Goal: Find specific page/section: Find specific page/section

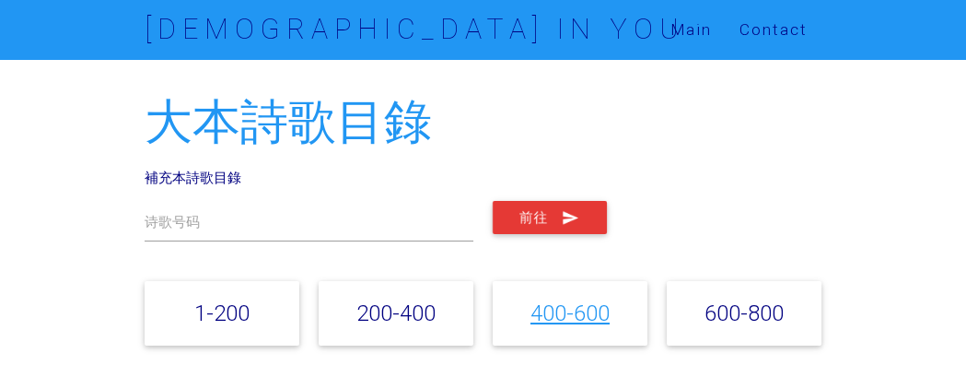
click at [559, 310] on link "400-600" at bounding box center [569, 312] width 79 height 27
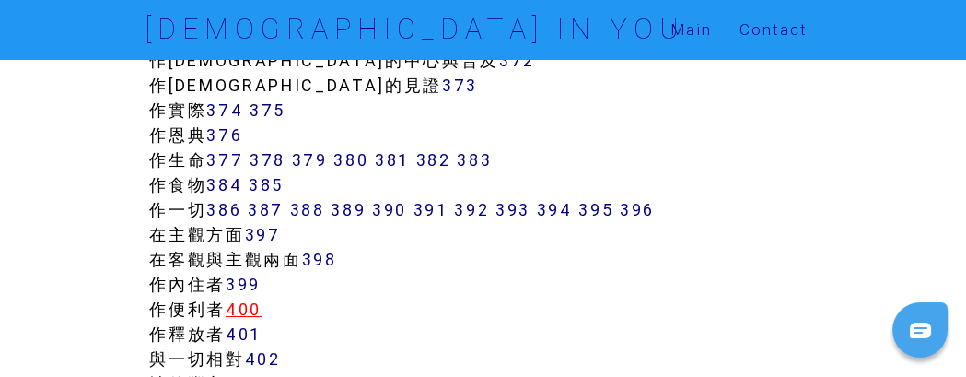
click at [252, 313] on link "400" at bounding box center [244, 308] width 36 height 21
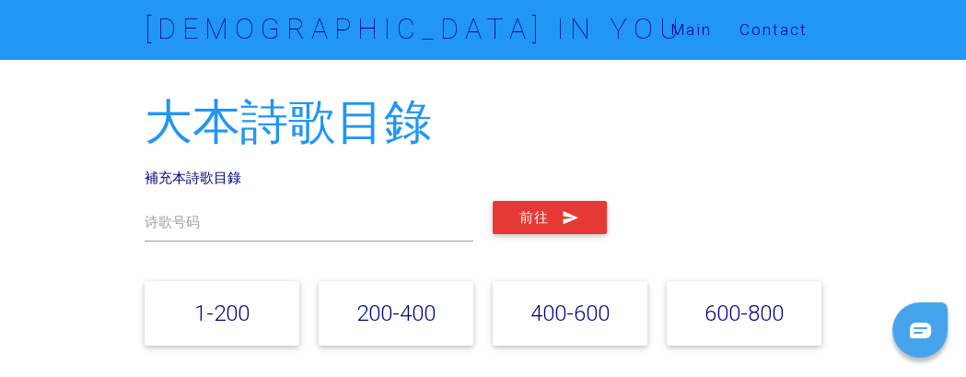
click at [223, 317] on link "1-200" at bounding box center [221, 312] width 55 height 27
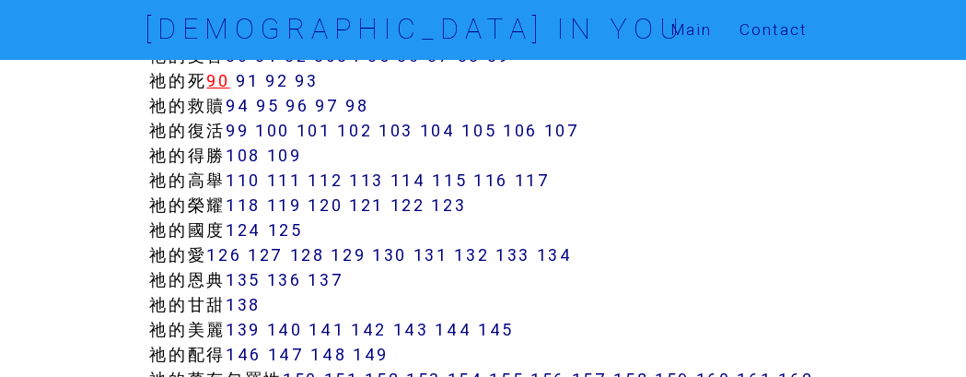
scroll to position [1313, 0]
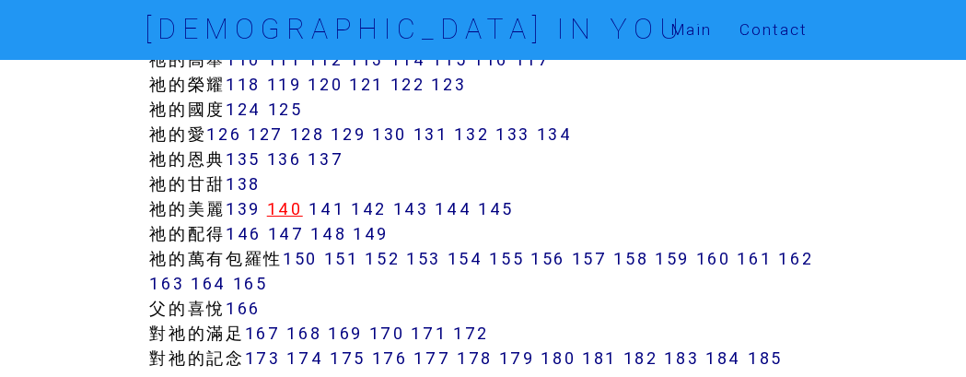
click at [293, 203] on link "140" at bounding box center [285, 208] width 36 height 21
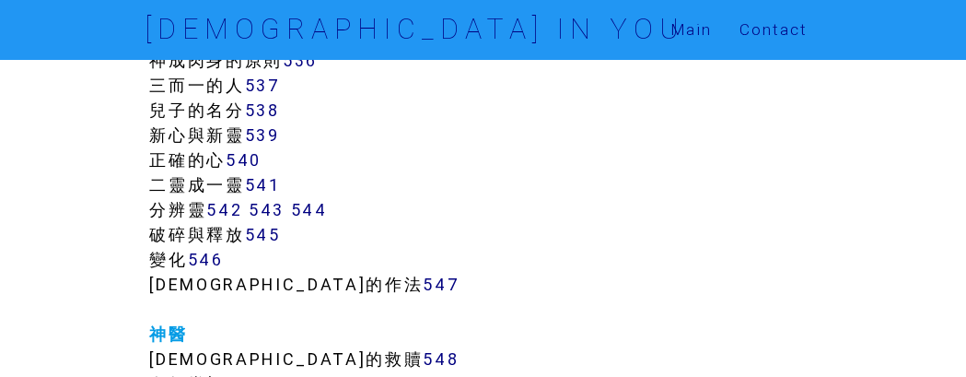
scroll to position [6329, 0]
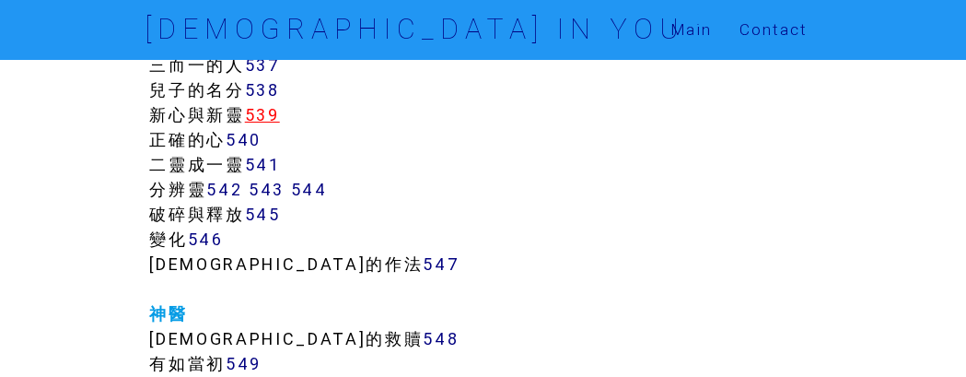
click at [272, 112] on link "539" at bounding box center [262, 114] width 35 height 21
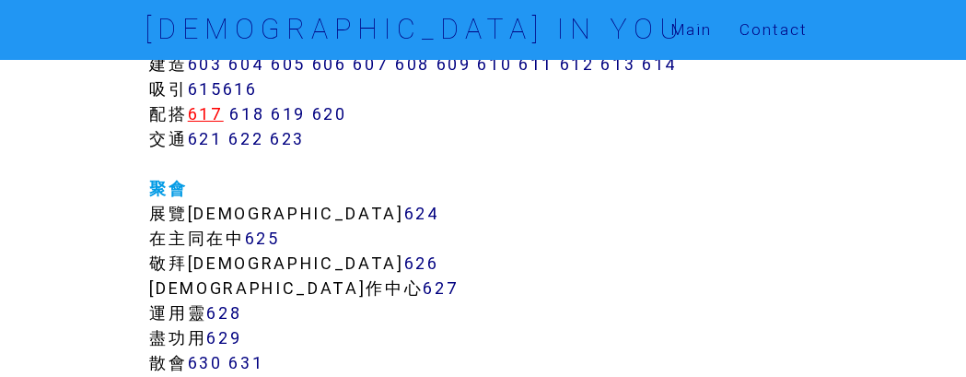
scroll to position [7621, 0]
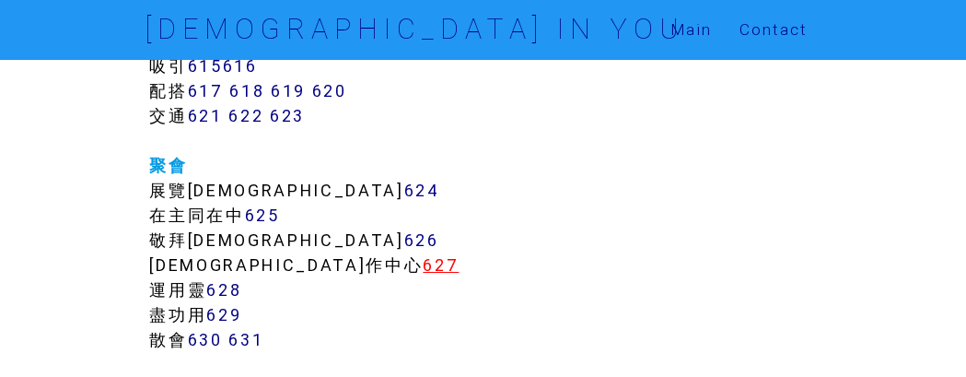
click at [423, 269] on link "627" at bounding box center [441, 264] width 36 height 21
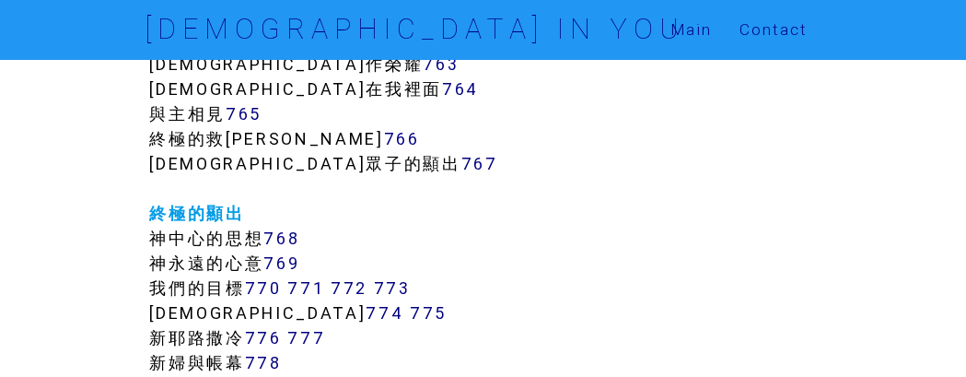
scroll to position [9870, 0]
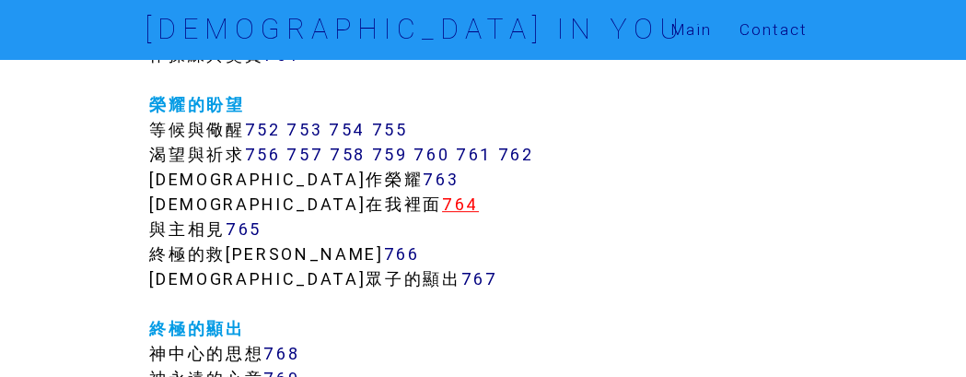
click at [442, 210] on link "764" at bounding box center [460, 203] width 37 height 21
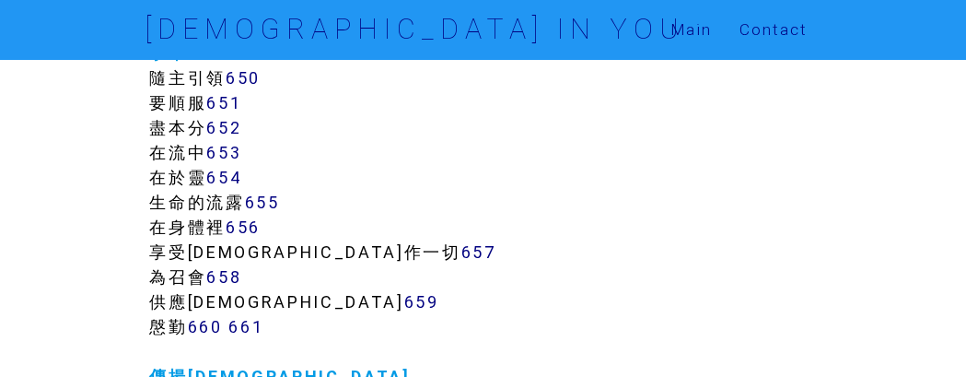
scroll to position [8356, 0]
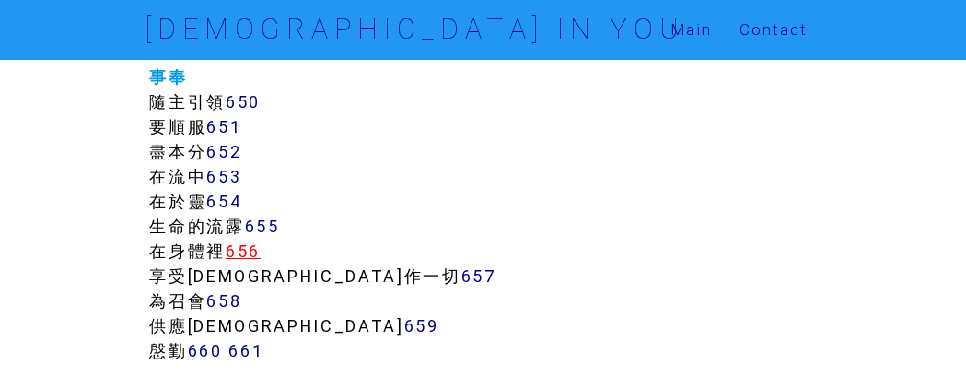
click at [243, 258] on link "656" at bounding box center [243, 250] width 35 height 21
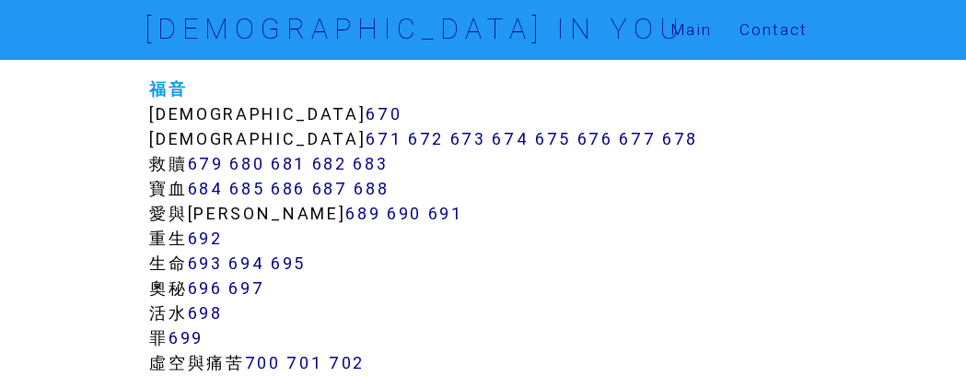
scroll to position [9037, 0]
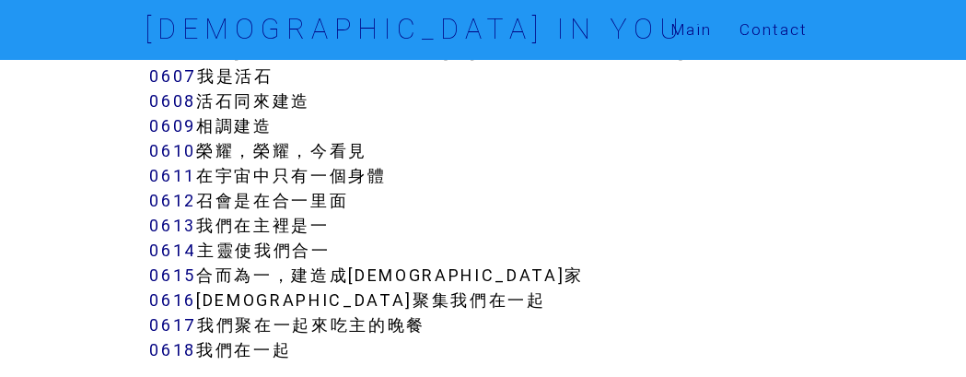
scroll to position [5869, 0]
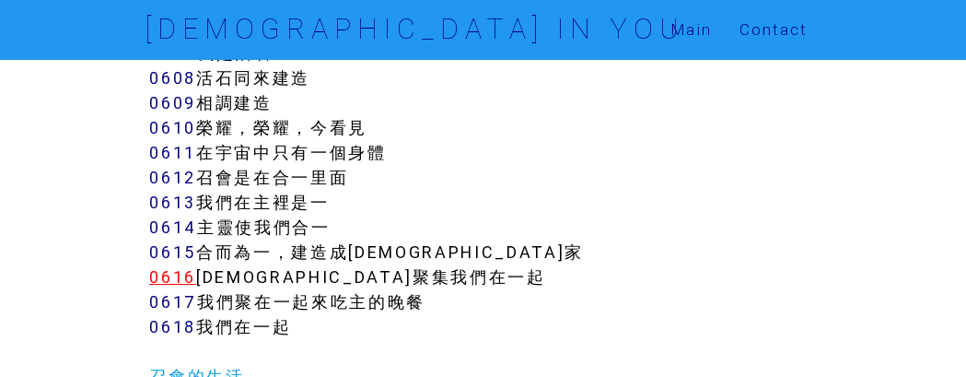
click at [173, 266] on link "0616" at bounding box center [172, 276] width 47 height 21
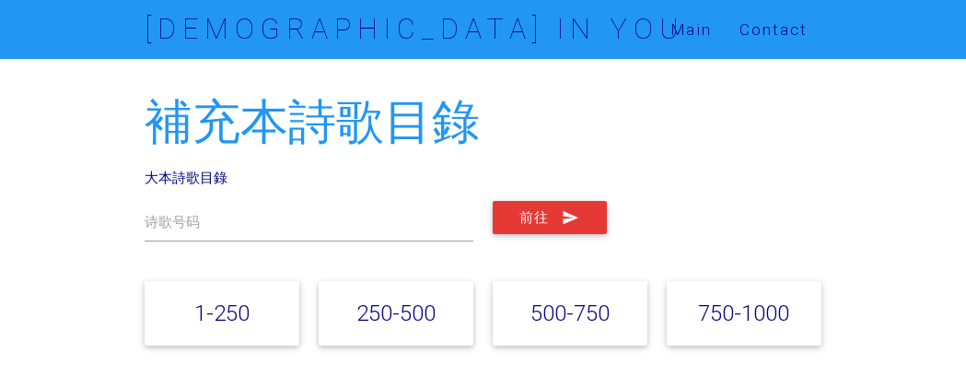
scroll to position [5871, 0]
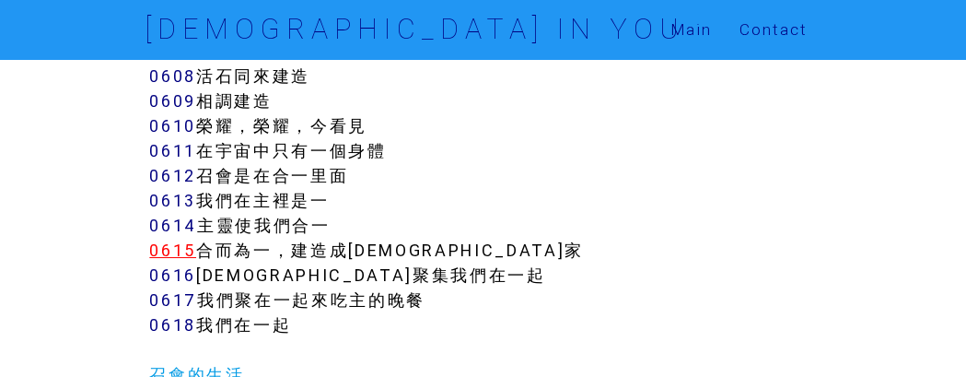
click at [171, 239] on link "0615" at bounding box center [172, 249] width 47 height 21
